Goal: Information Seeking & Learning: Learn about a topic

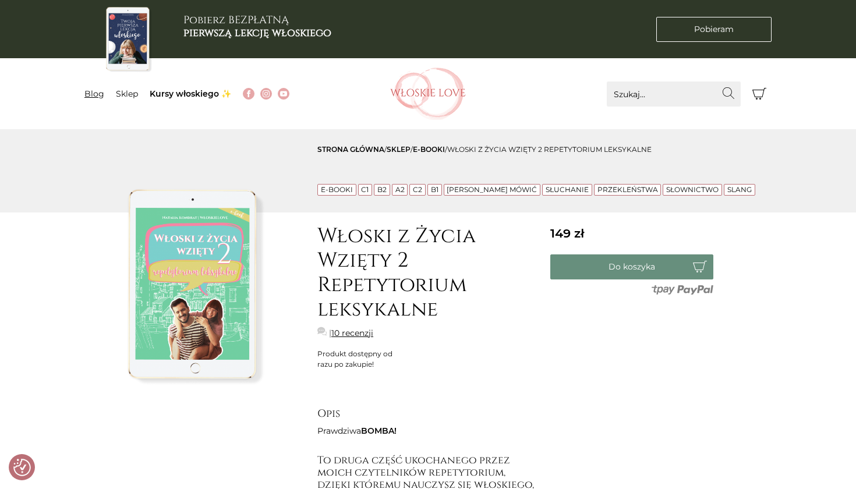
click at [95, 93] on link "Blog" at bounding box center [94, 94] width 20 height 10
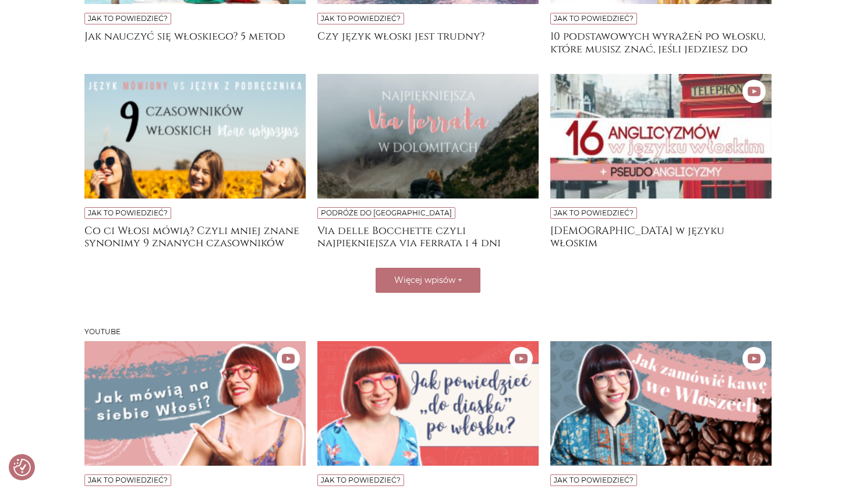
scroll to position [453, 0]
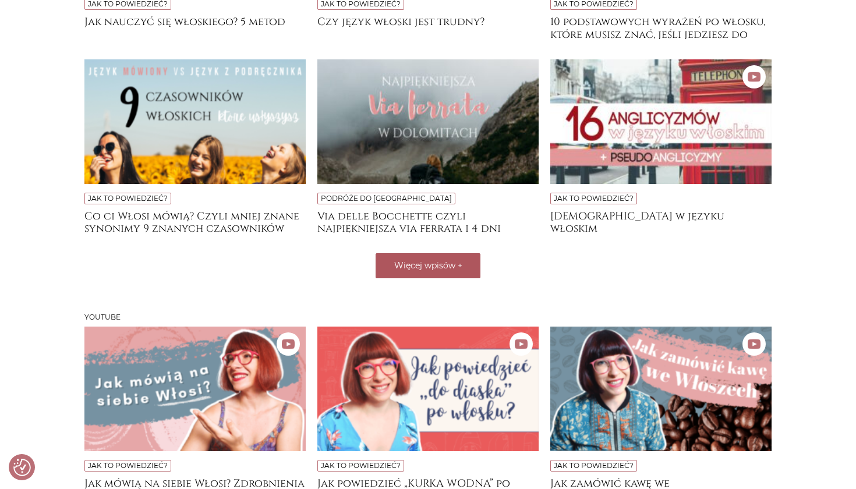
click at [435, 266] on span "Więcej wpisów" at bounding box center [424, 265] width 61 height 10
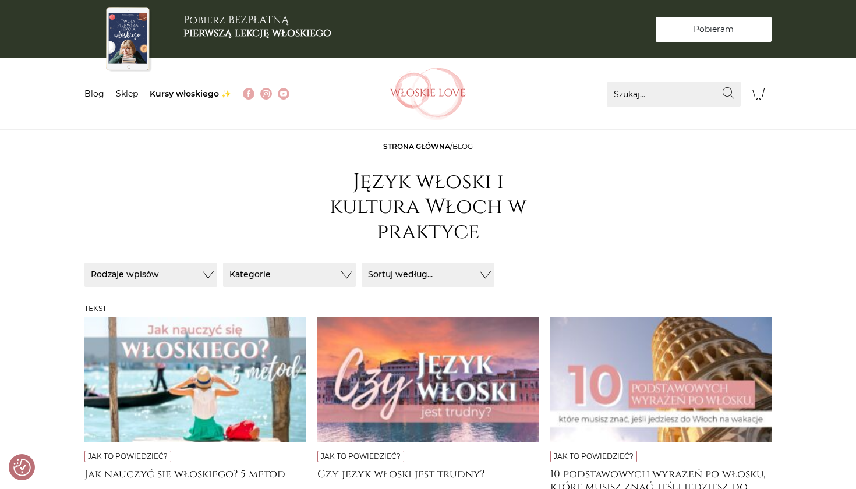
scroll to position [0, 0]
click at [129, 93] on link "Sklep" at bounding box center [127, 94] width 22 height 10
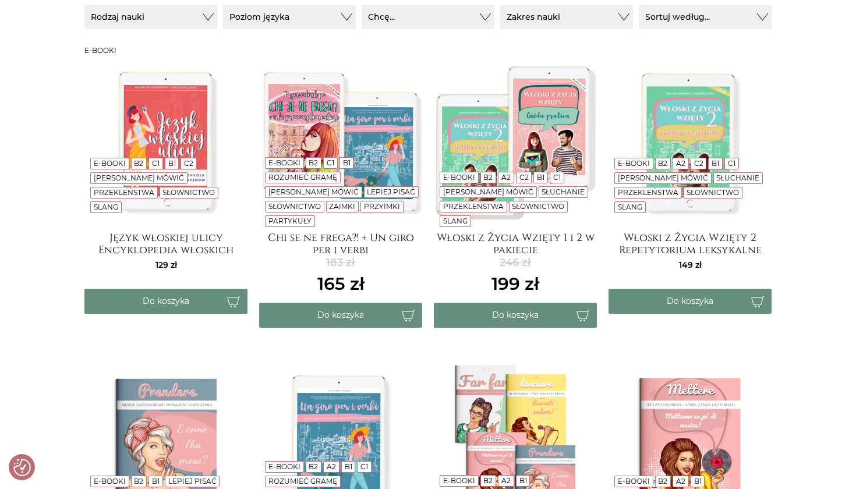
scroll to position [234, 0]
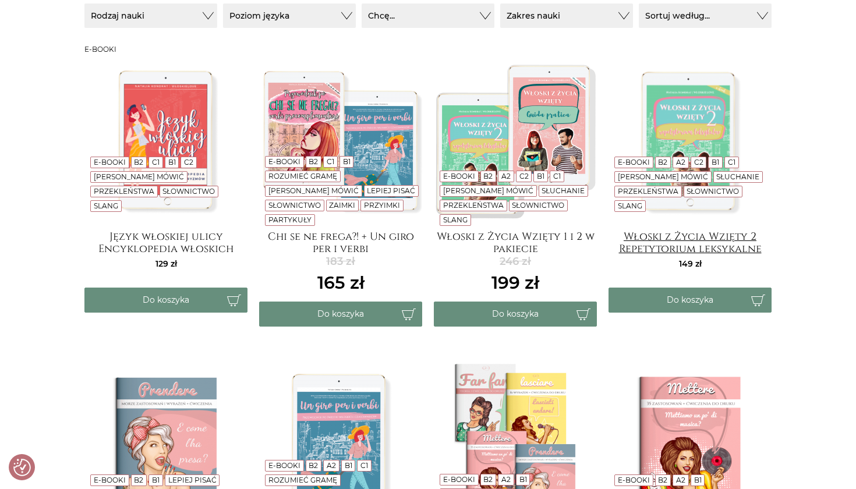
click at [691, 239] on h4 "Włoski z Życia Wzięty 2 Repetytorium leksykalne" at bounding box center [690, 242] width 163 height 23
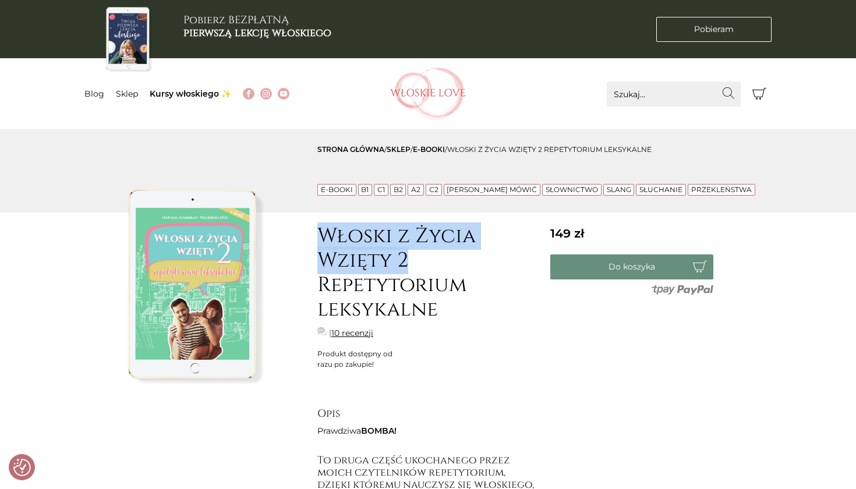
drag, startPoint x: 321, startPoint y: 233, endPoint x: 429, endPoint y: 257, distance: 110.4
click at [429, 257] on h1 "Włoski z Życia Wzięty 2 Repetytorium leksykalne" at bounding box center [427, 273] width 221 height 98
copy h1 "Włoski z Życia Wzięty 2"
